Goal: Find specific page/section: Find specific page/section

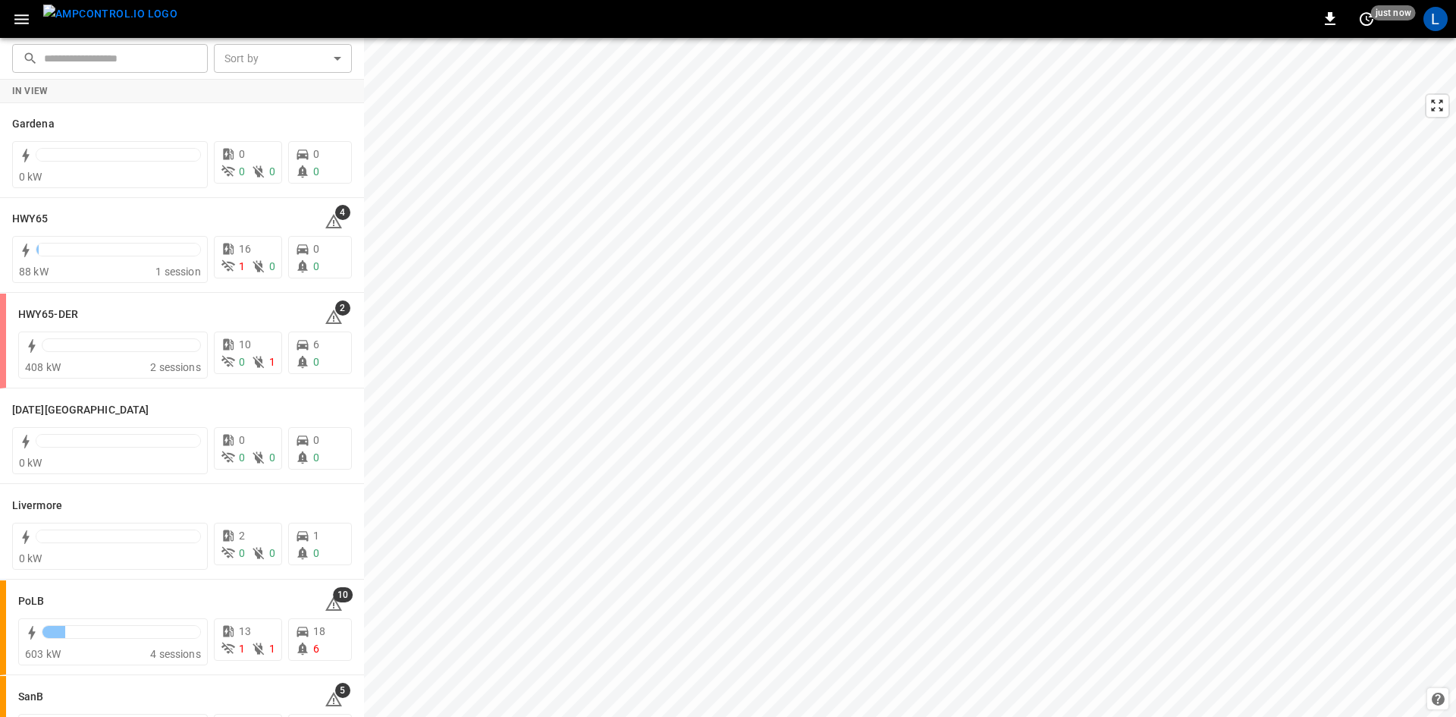
click at [20, 20] on icon "button" at bounding box center [21, 19] width 19 height 19
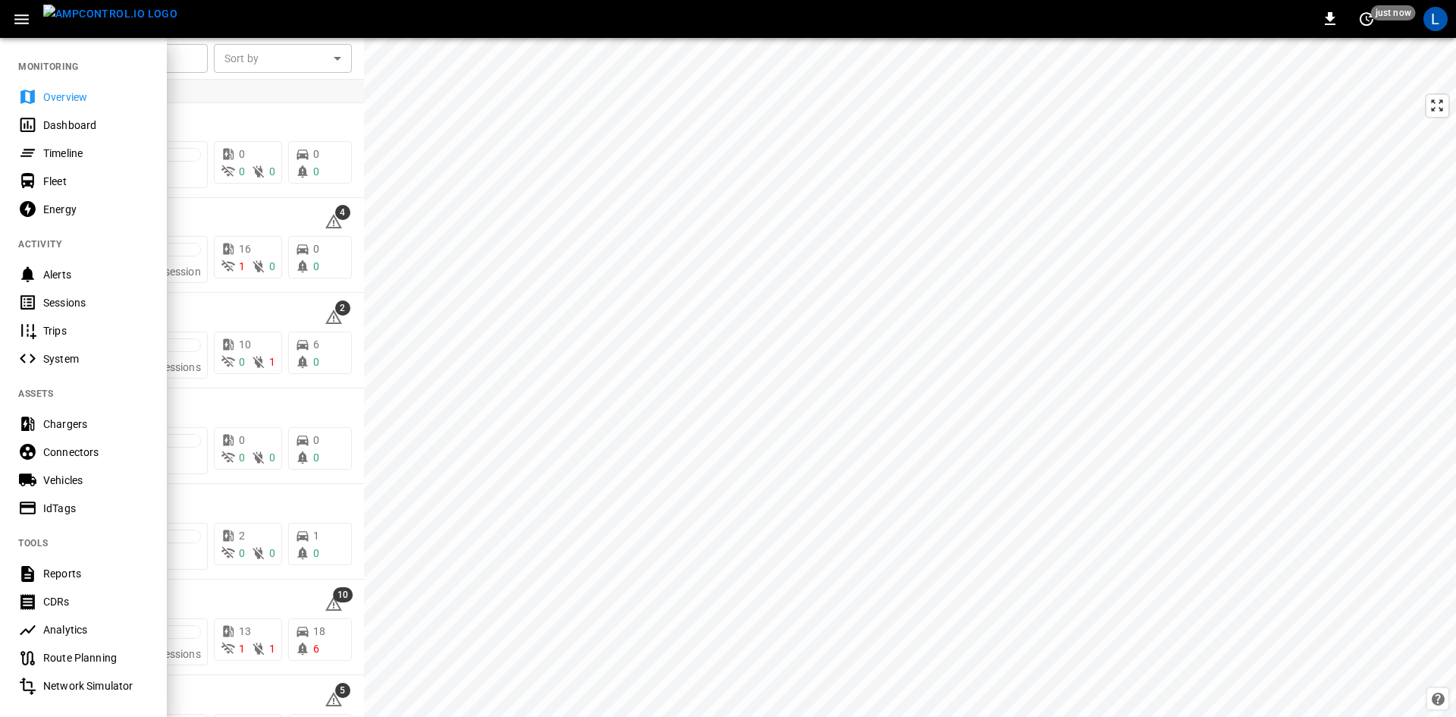
click at [80, 298] on div "Sessions" at bounding box center [95, 302] width 105 height 15
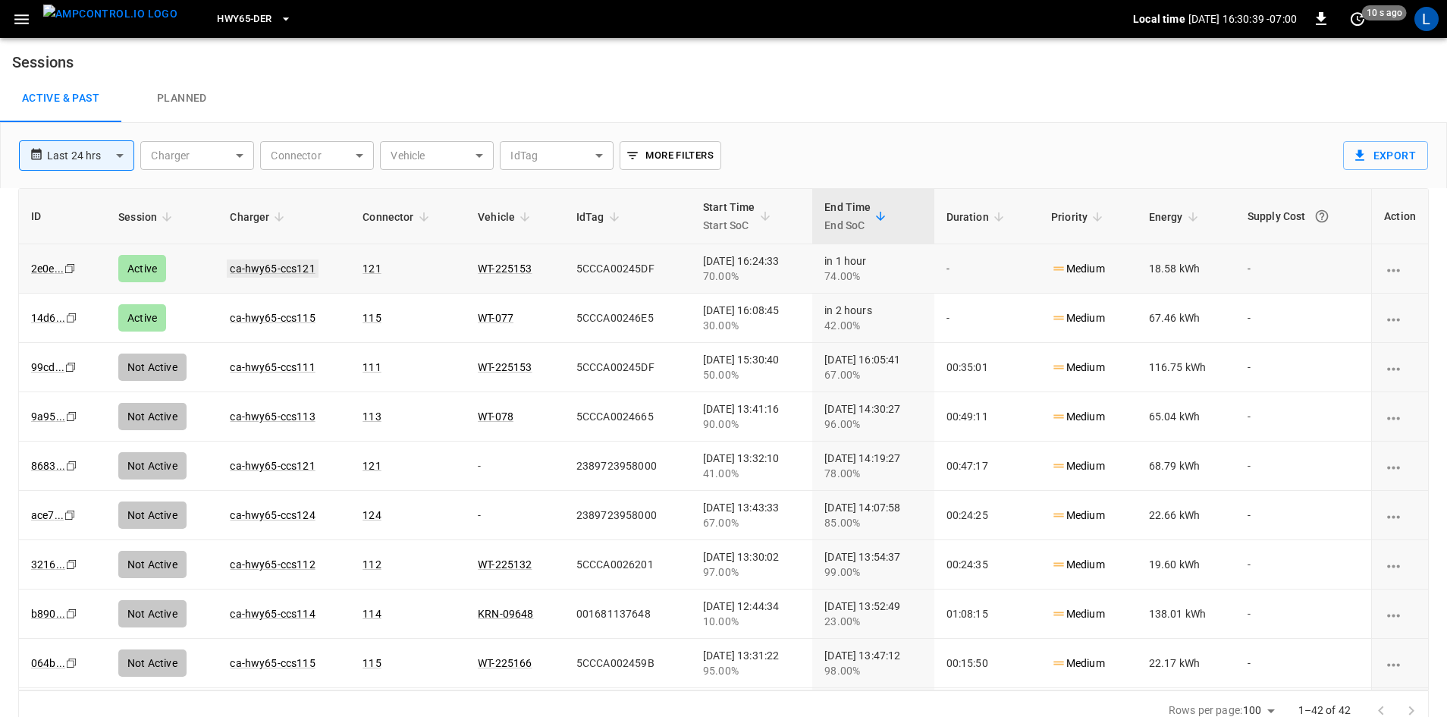
click at [260, 268] on link "ca-hwy65-ccs121" at bounding box center [272, 268] width 91 height 18
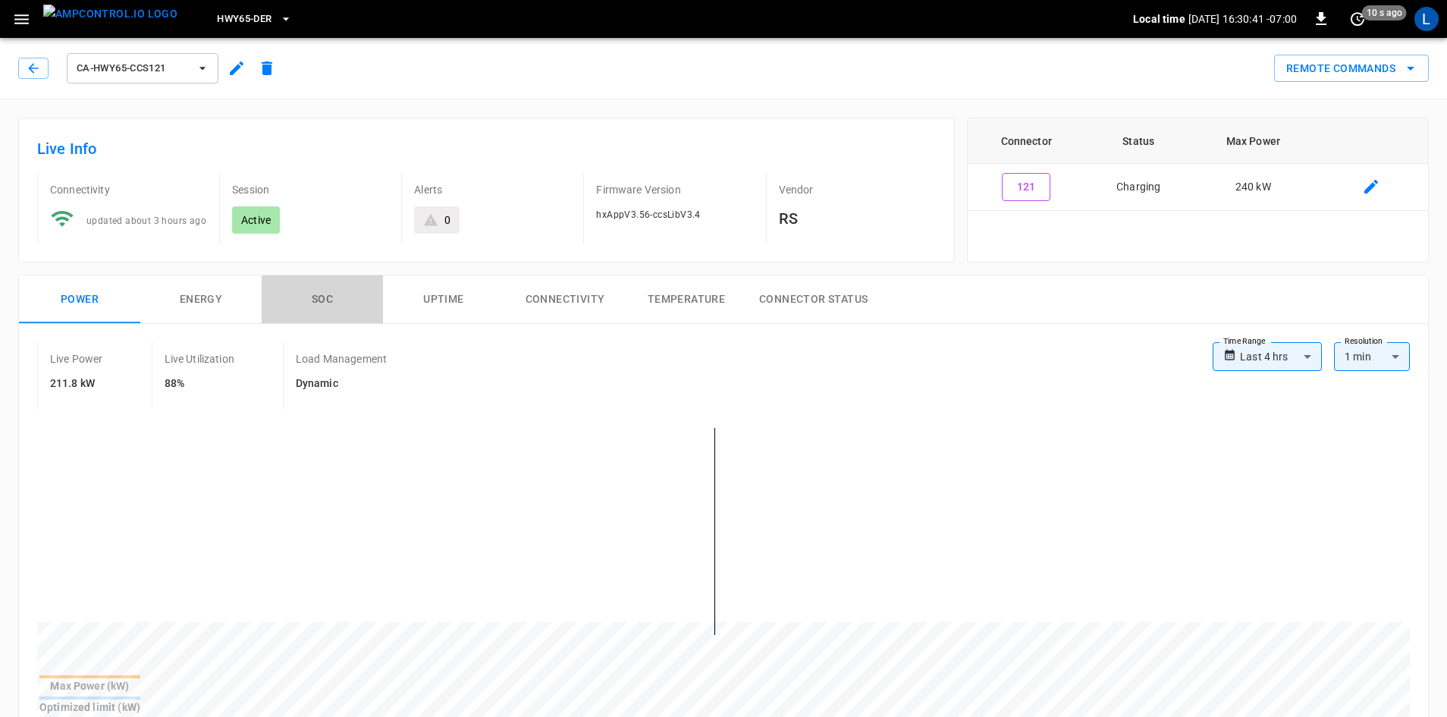
click at [326, 298] on button "SOC" at bounding box center [322, 299] width 121 height 49
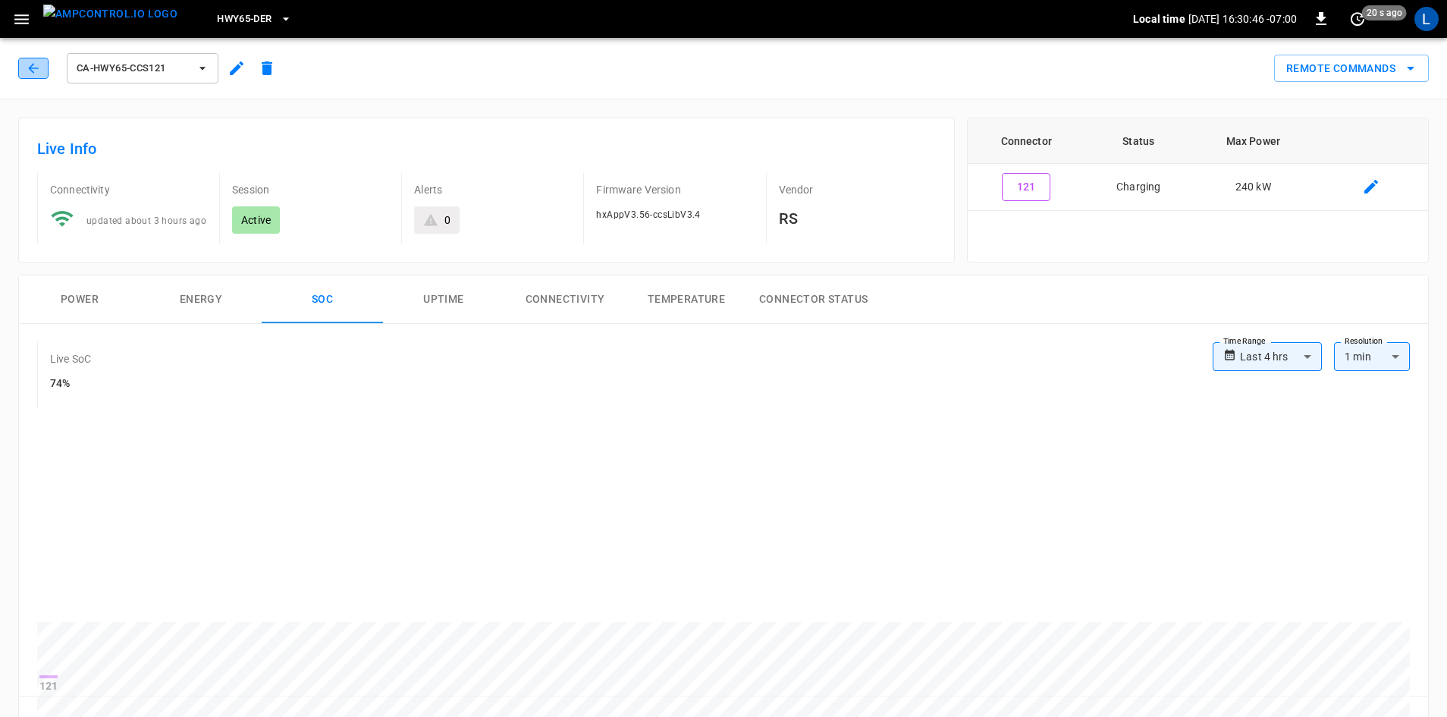
click at [30, 66] on icon "button" at bounding box center [33, 68] width 15 height 15
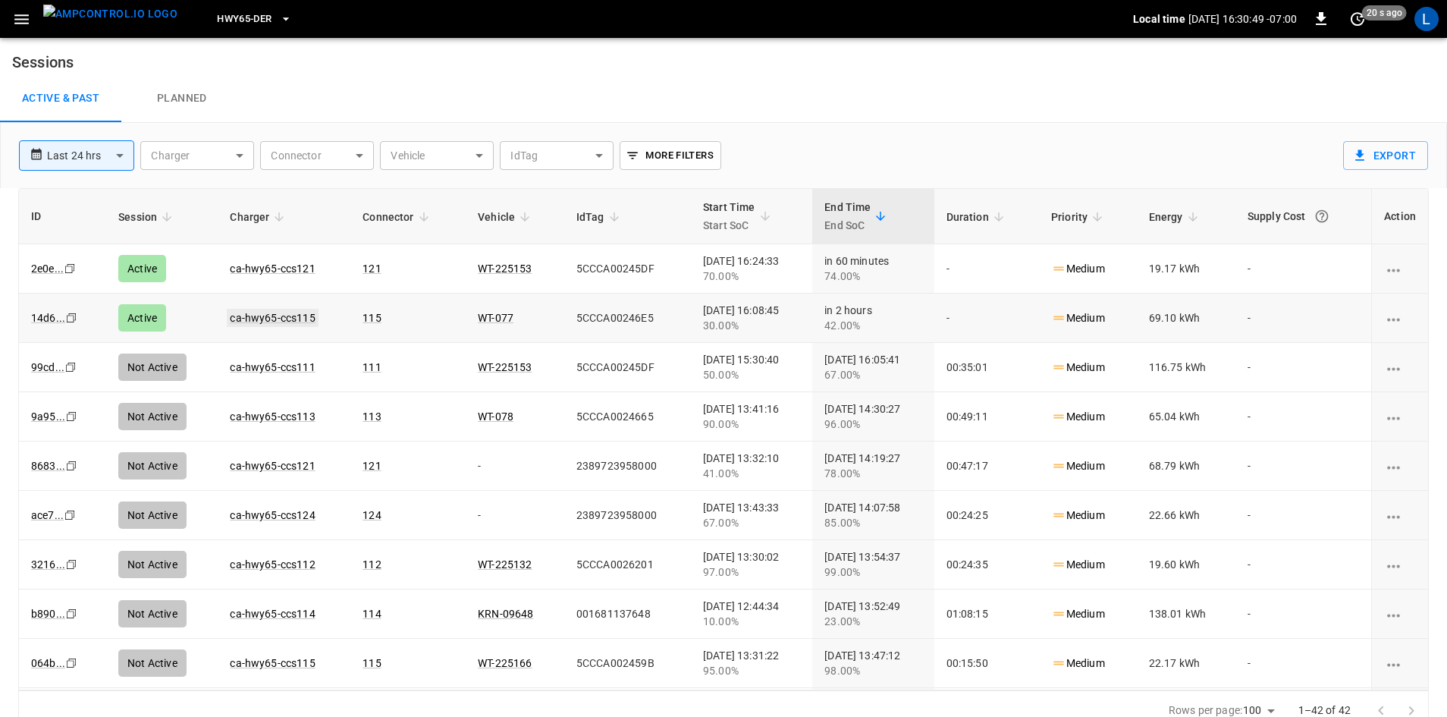
click at [253, 320] on link "ca-hwy65-ccs115" at bounding box center [272, 318] width 91 height 18
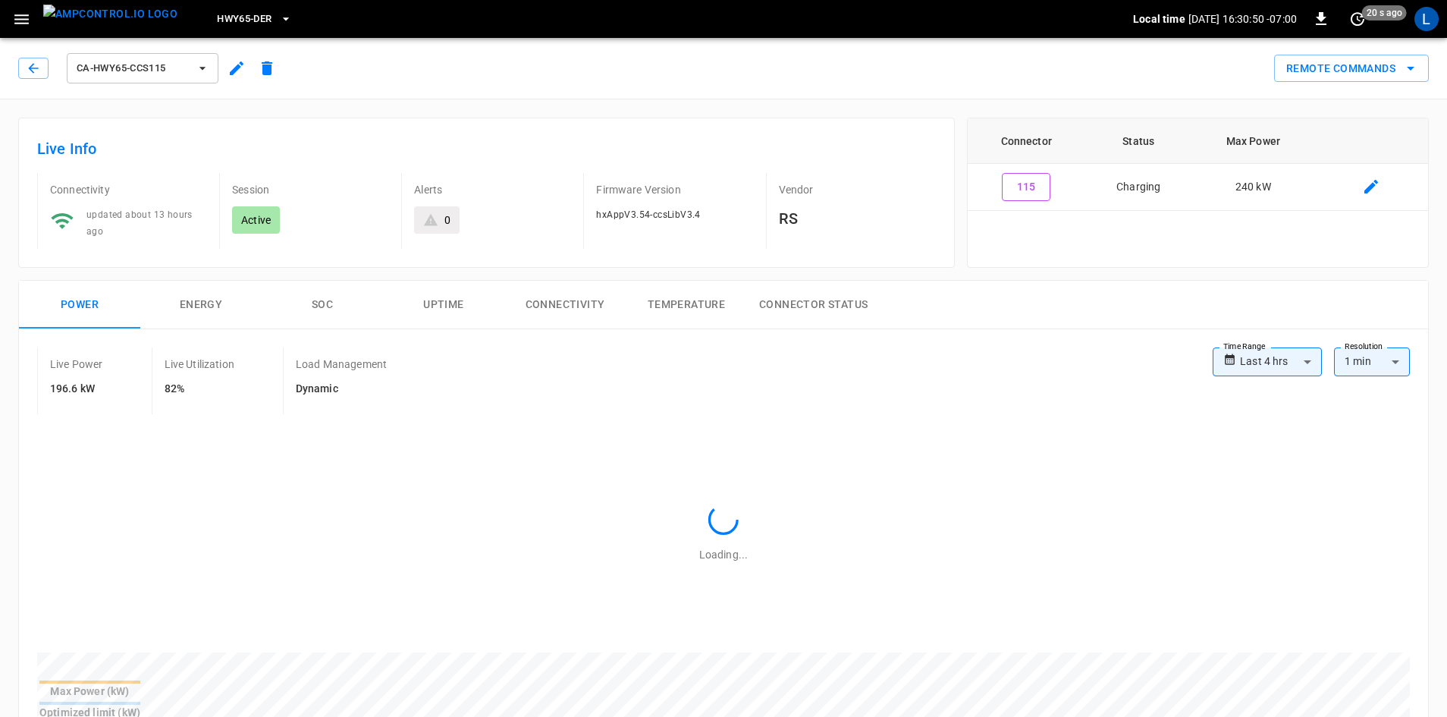
click at [320, 303] on button "SOC" at bounding box center [322, 305] width 121 height 49
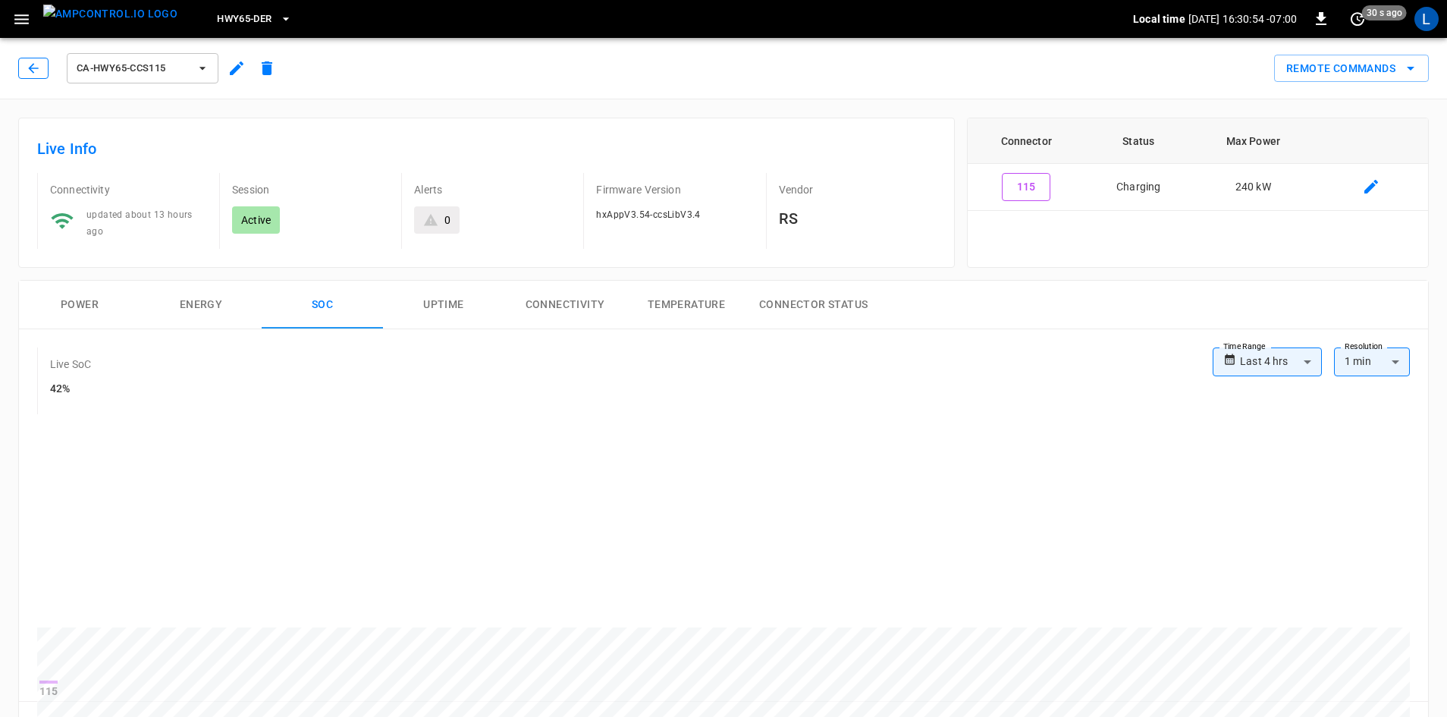
click at [28, 77] on button "button" at bounding box center [33, 68] width 30 height 21
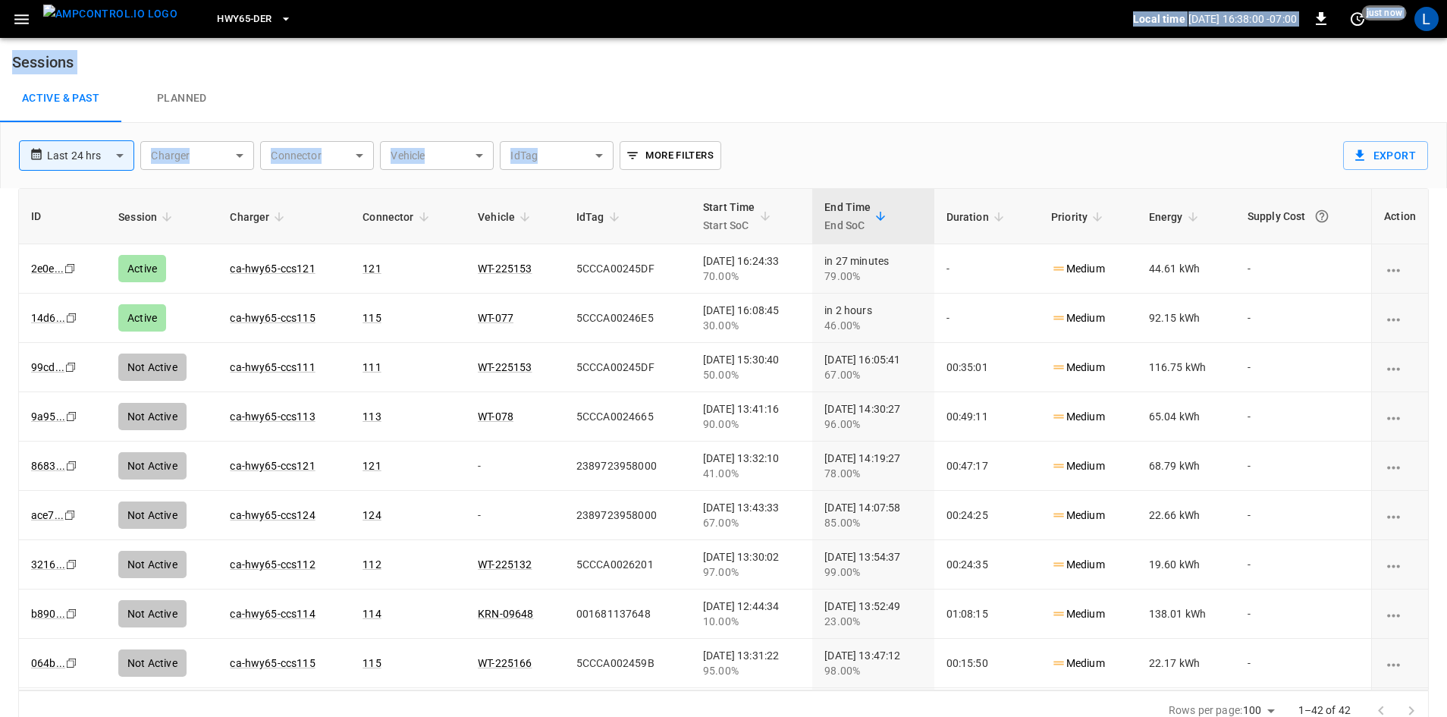
drag, startPoint x: 0, startPoint y: -66, endPoint x: 30, endPoint y: -66, distance: 30.3
click at [30, 0] on html "**********" at bounding box center [723, 365] width 1447 height 731
drag, startPoint x: 185, startPoint y: 324, endPoint x: 1433, endPoint y: 231, distance: 1251.0
click at [1433, 231] on div "ID Session Charger Connector Vehicle IdTag Start Time Start SoC End Time End So…" at bounding box center [723, 459] width 1447 height 543
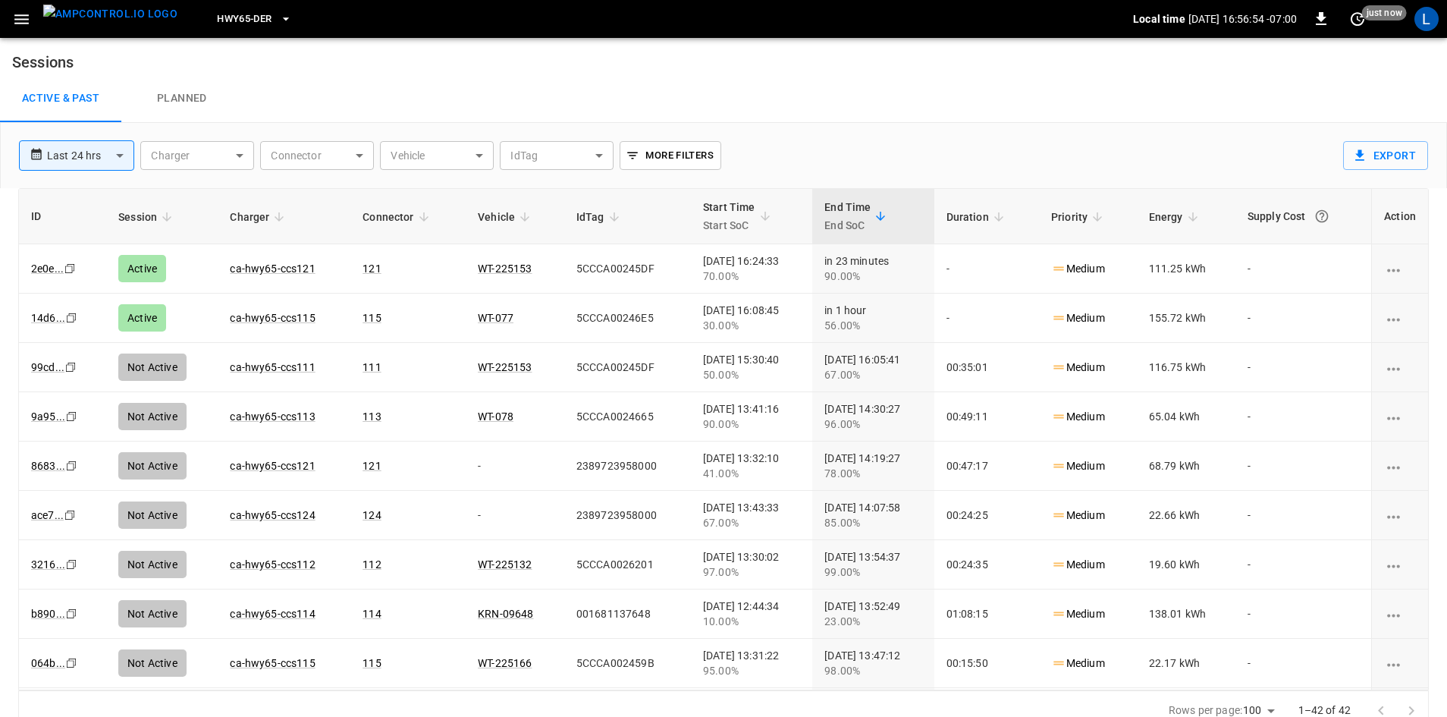
scroll to position [14, 0]
